Goal: Task Accomplishment & Management: Use online tool/utility

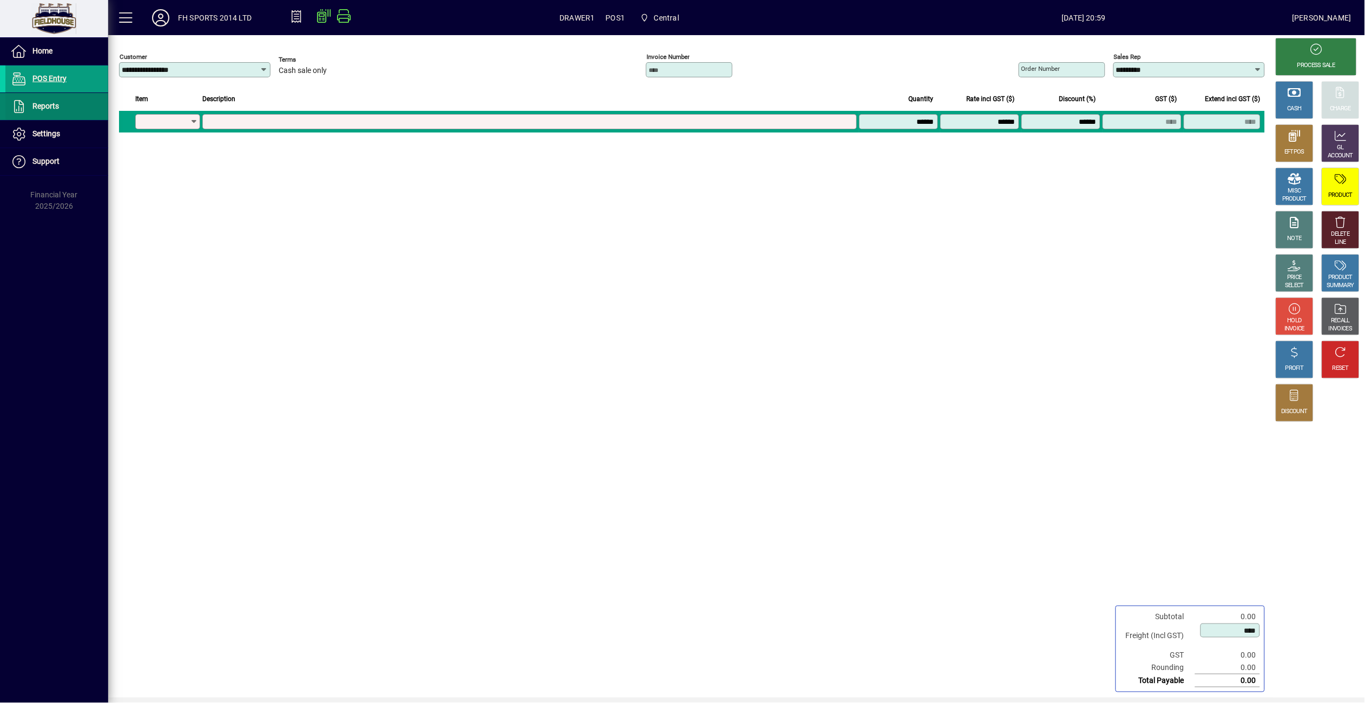
click at [55, 104] on span "Reports" at bounding box center [45, 106] width 27 height 9
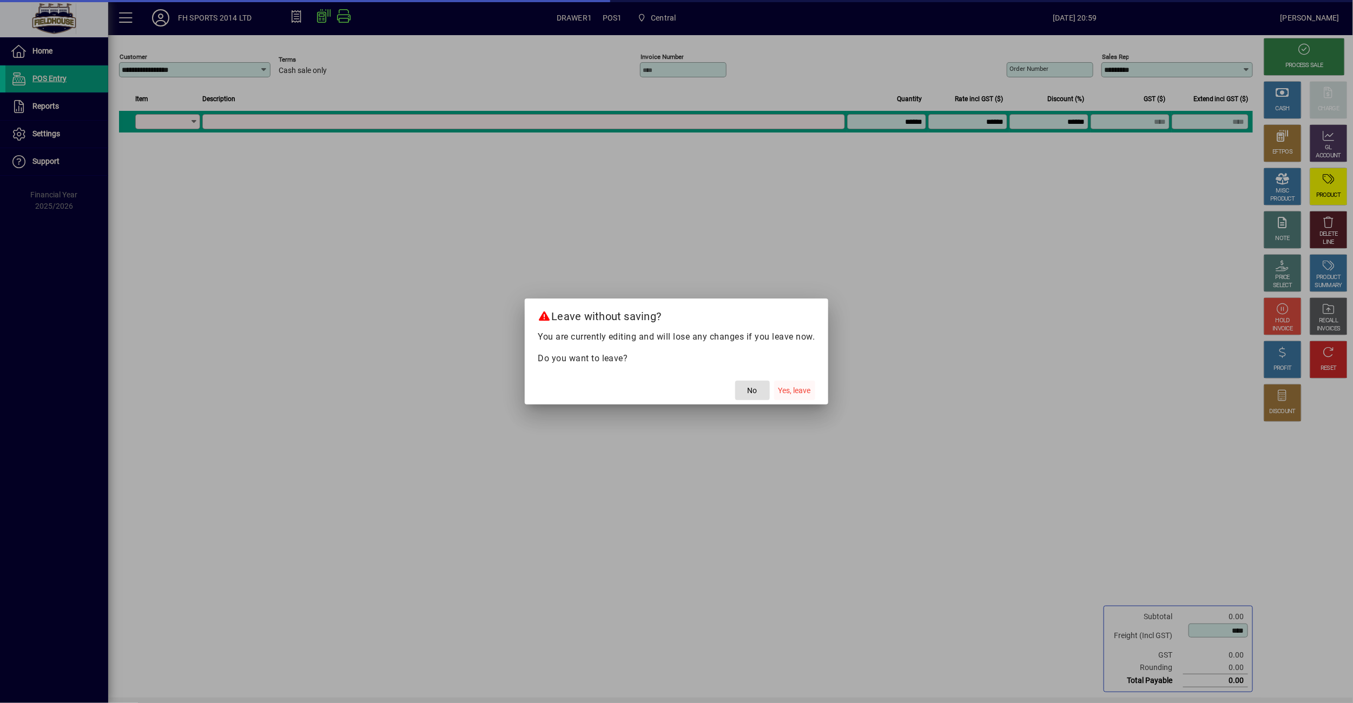
click at [810, 392] on span "Yes, leave" at bounding box center [795, 390] width 32 height 11
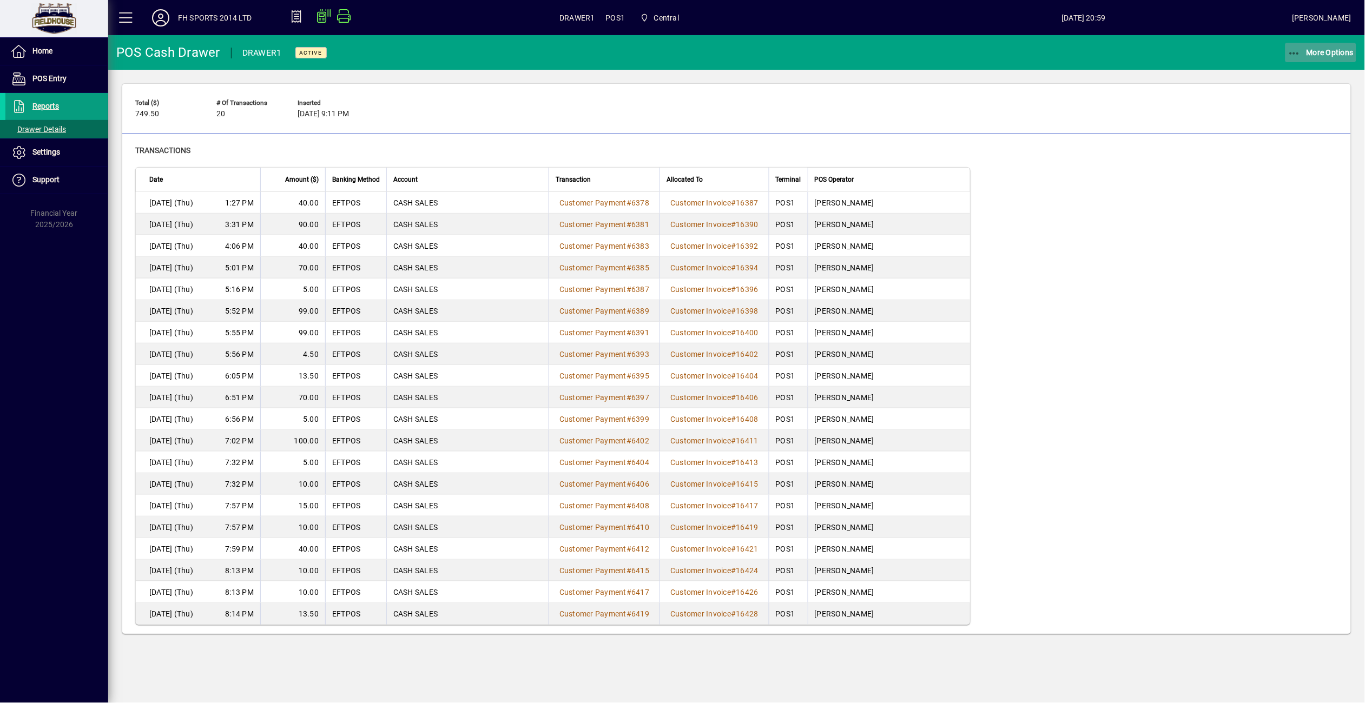
click at [1317, 41] on span "button" at bounding box center [1320, 52] width 71 height 26
click at [1289, 150] on span "Cash Drawer Report" at bounding box center [1307, 146] width 98 height 10
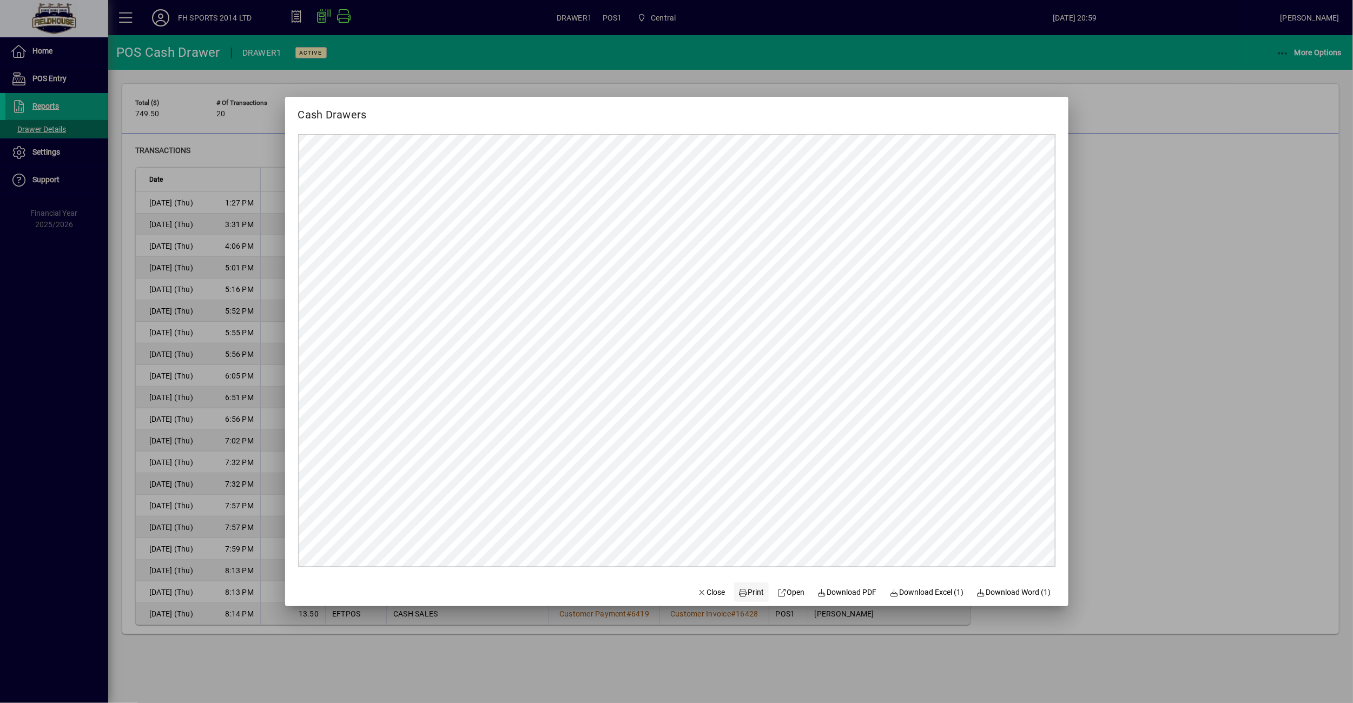
click at [749, 593] on span "Print" at bounding box center [751, 592] width 26 height 11
click at [601, 589] on form "Cash Drawers Close Print Open Download PDF Download Excel (1) Download Word (1)" at bounding box center [676, 352] width 783 height 510
click at [703, 584] on span "button" at bounding box center [711, 592] width 37 height 26
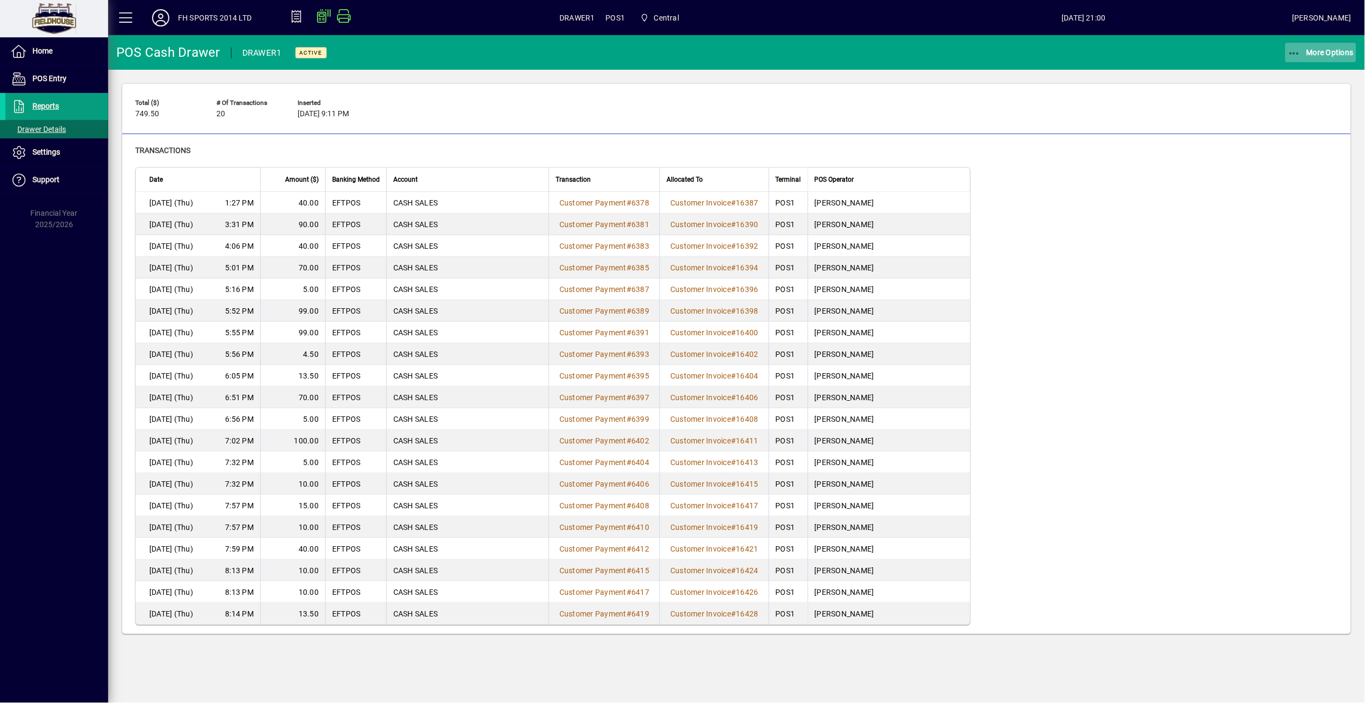
click at [1315, 48] on span "More Options" at bounding box center [1321, 52] width 66 height 9
click at [1281, 78] on span "Remove" at bounding box center [1307, 76] width 98 height 13
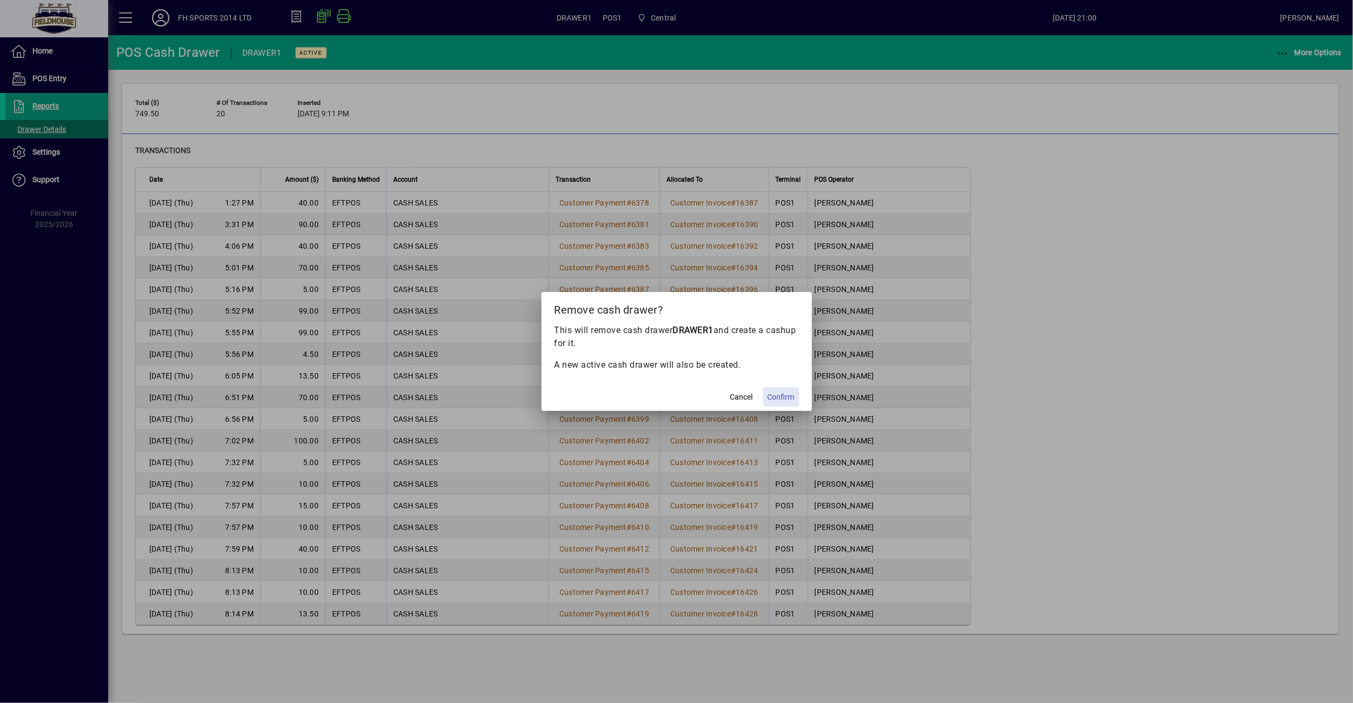
click at [795, 399] on span at bounding box center [781, 397] width 36 height 26
